Goal: Information Seeking & Learning: Check status

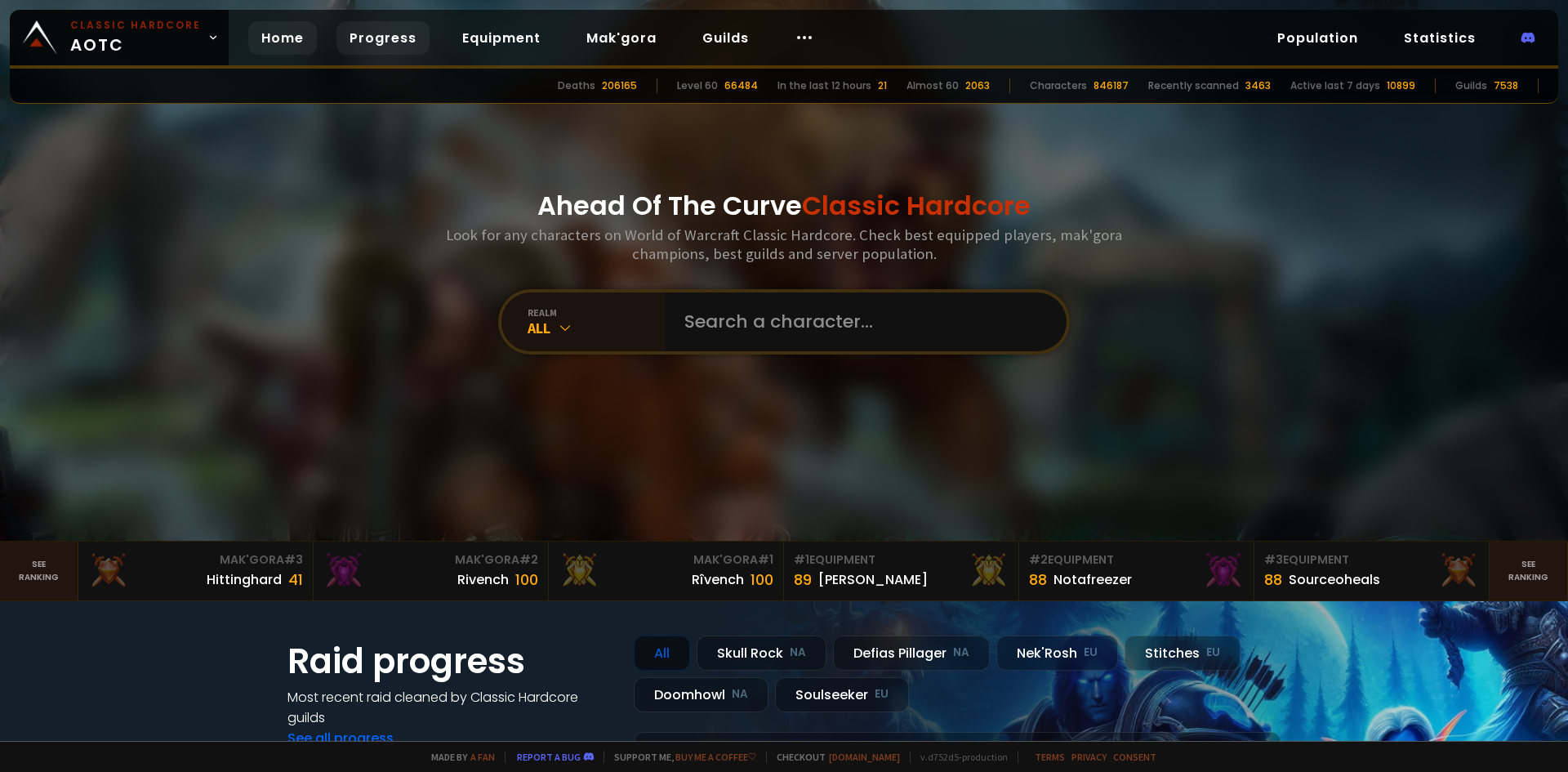
click at [370, 41] on link "Progress" at bounding box center [383, 38] width 93 height 34
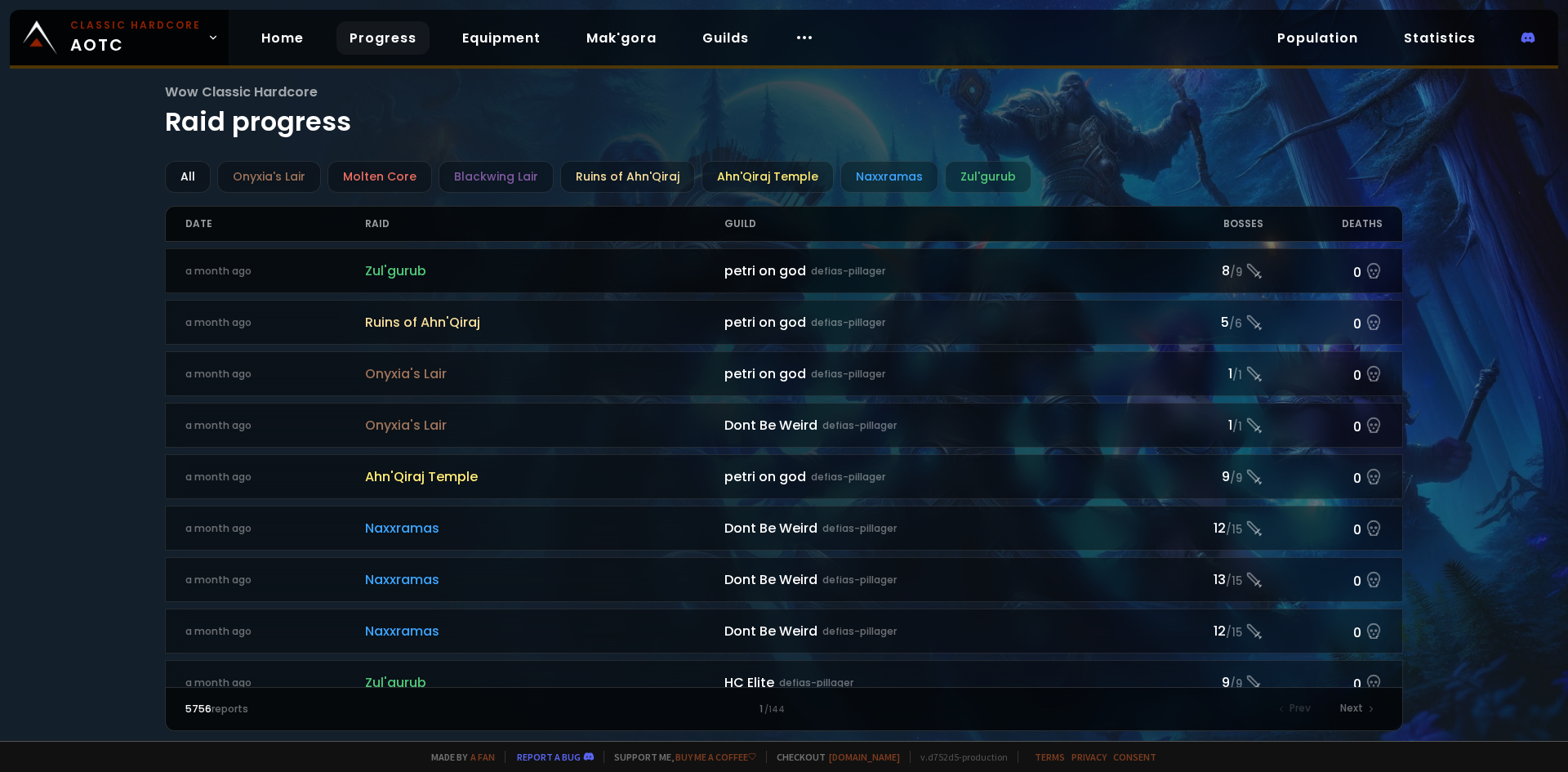
click at [392, 262] on span "Zul'gurub" at bounding box center [545, 271] width 359 height 21
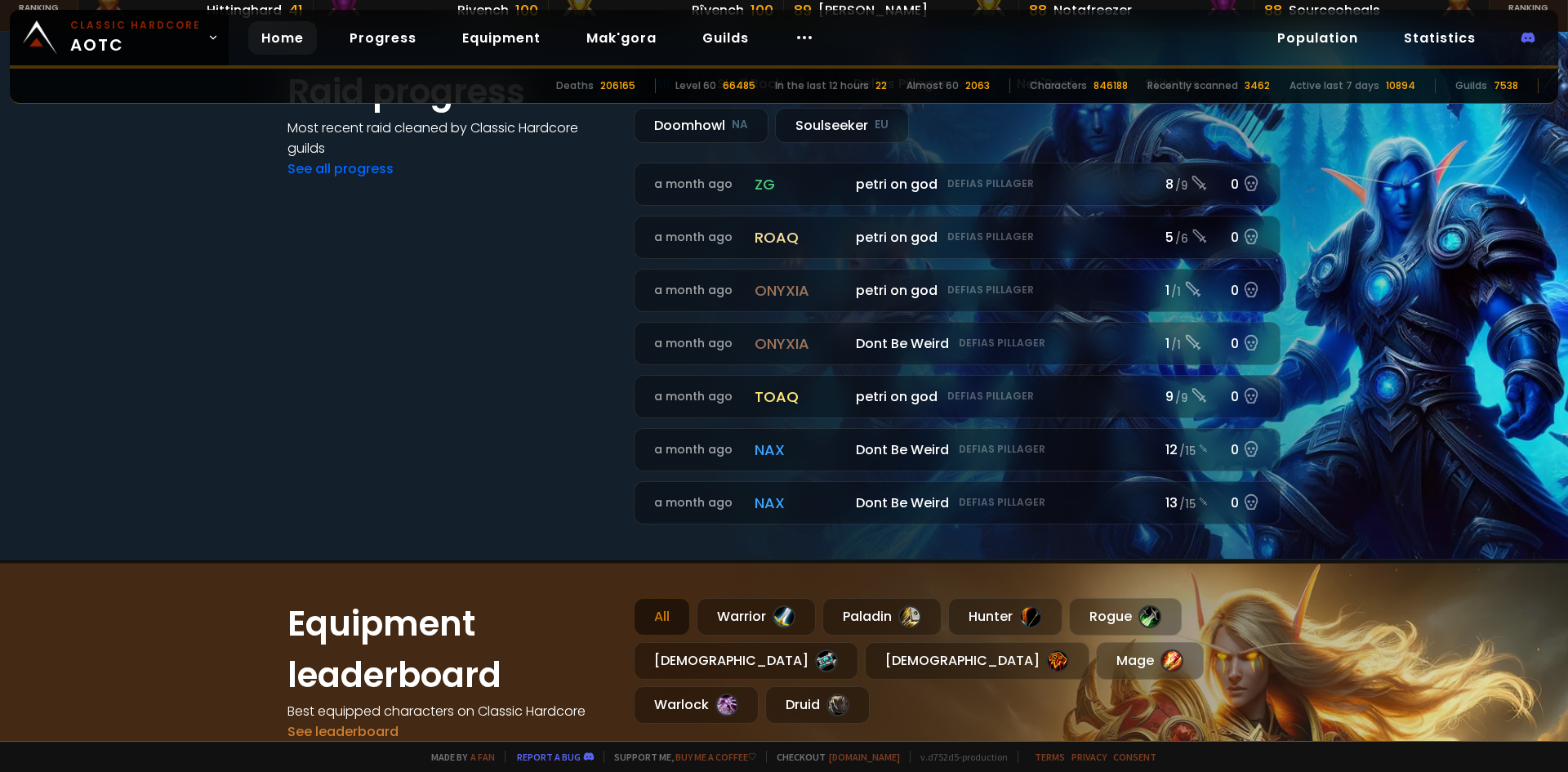
scroll to position [653, 0]
